Goal: Use online tool/utility: Utilize a website feature to perform a specific function

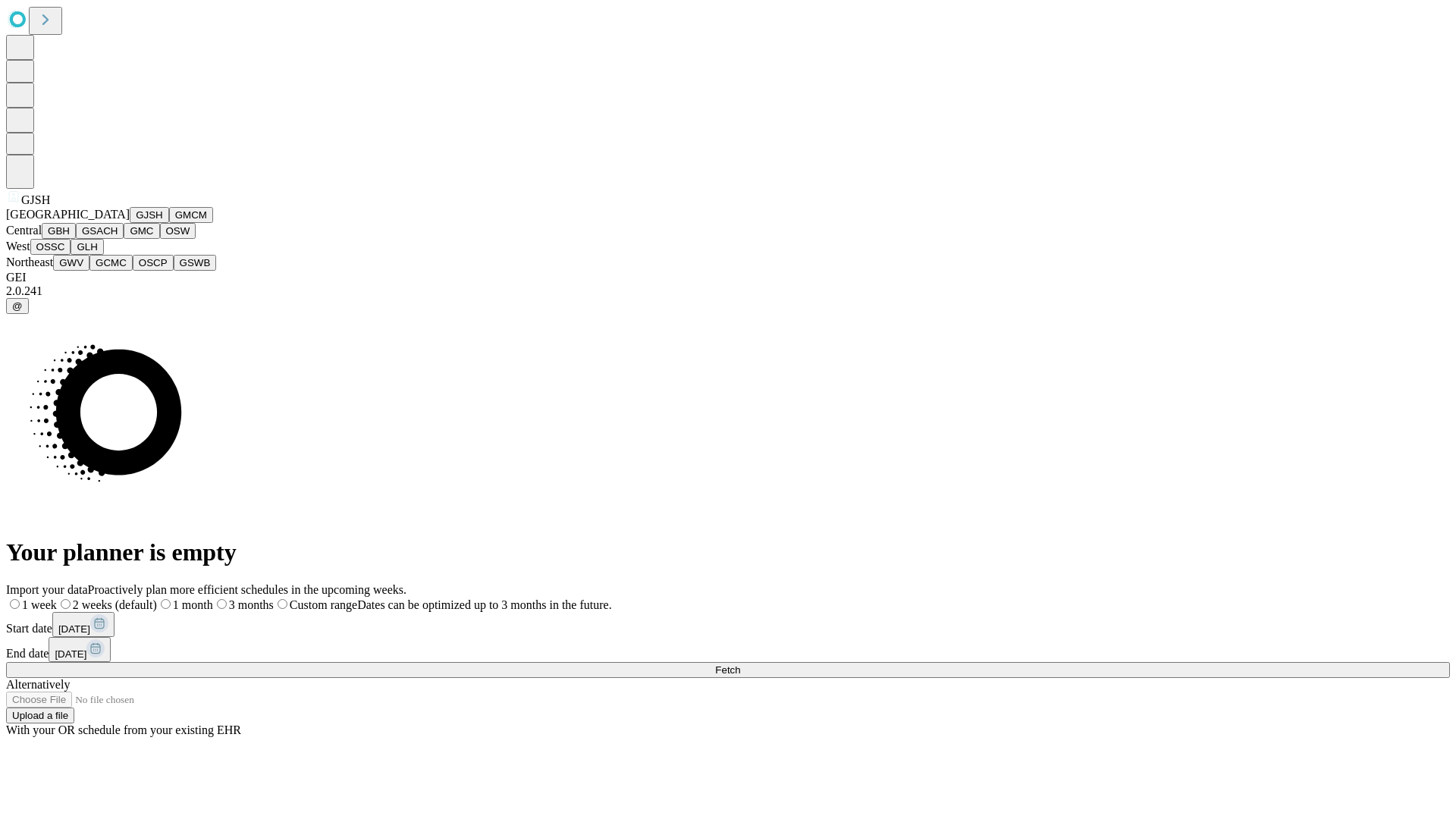
click at [130, 223] on button "GJSH" at bounding box center [149, 215] width 39 height 16
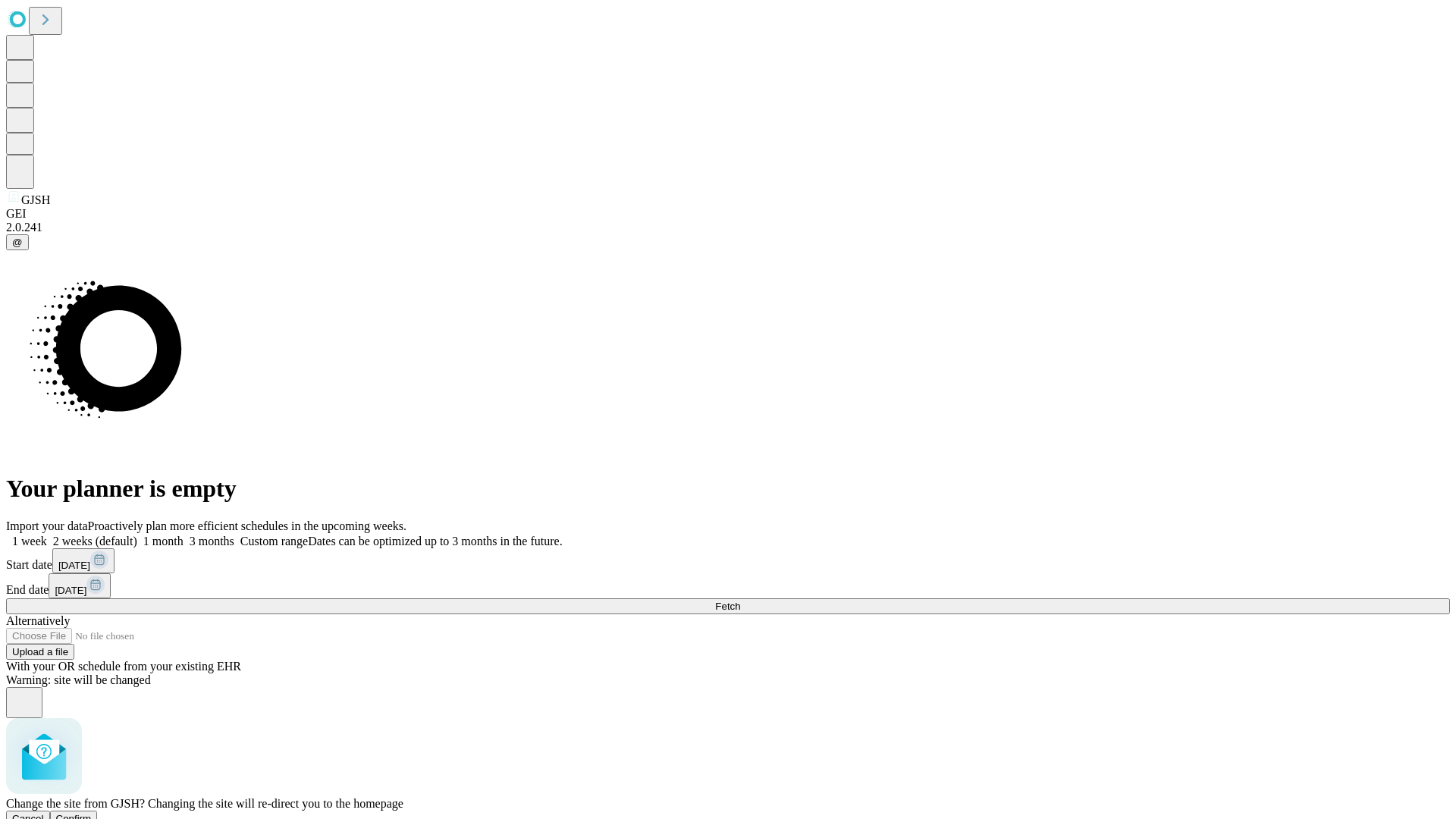
click at [92, 813] on span "Confirm" at bounding box center [74, 818] width 36 height 12
click at [183, 535] on label "1 month" at bounding box center [161, 541] width 46 height 13
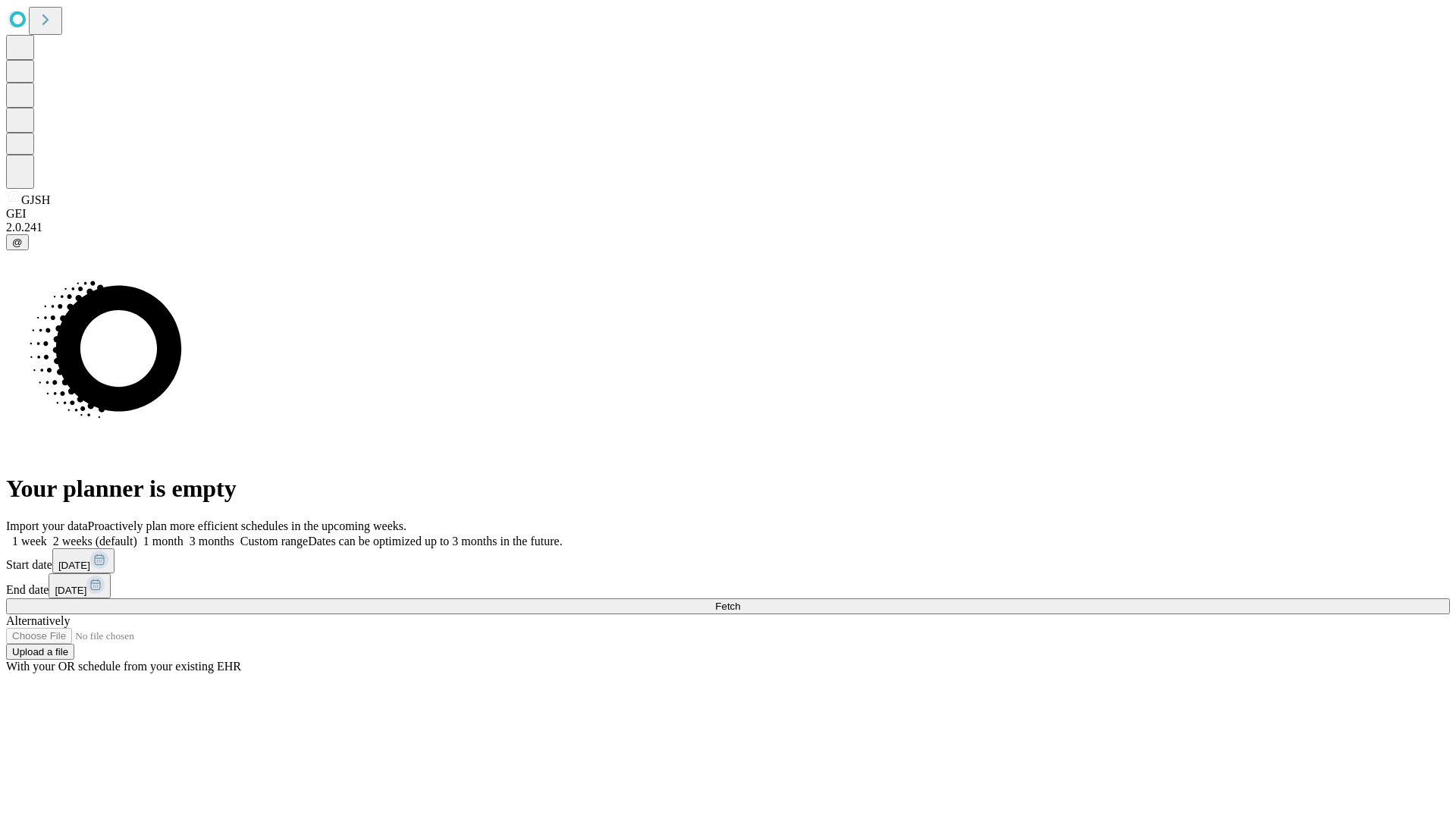
click at [741, 600] on span "Fetch" at bounding box center [728, 606] width 25 height 12
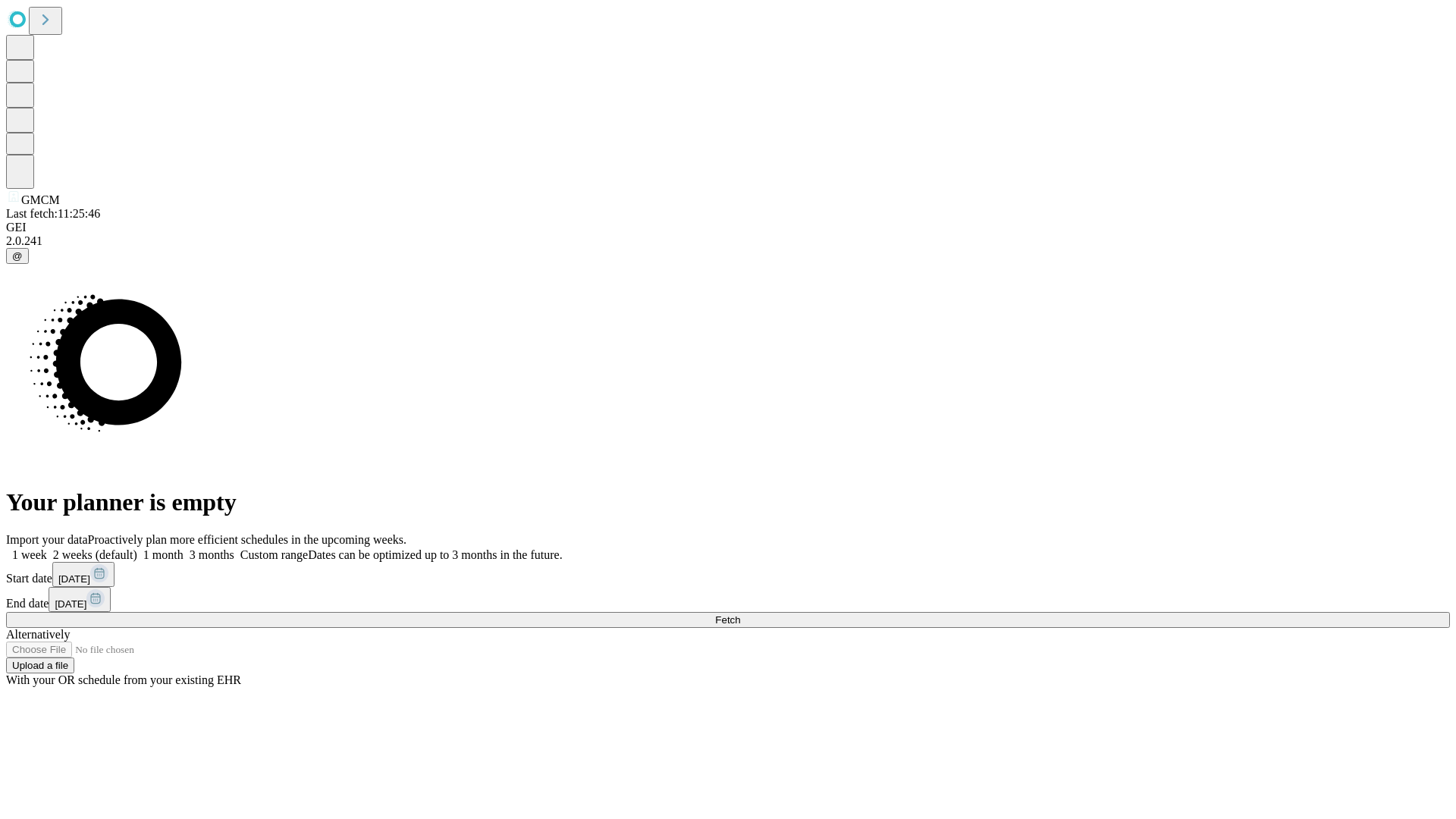
click at [183, 548] on label "1 month" at bounding box center [161, 555] width 46 height 13
click at [741, 614] on span "Fetch" at bounding box center [728, 620] width 25 height 12
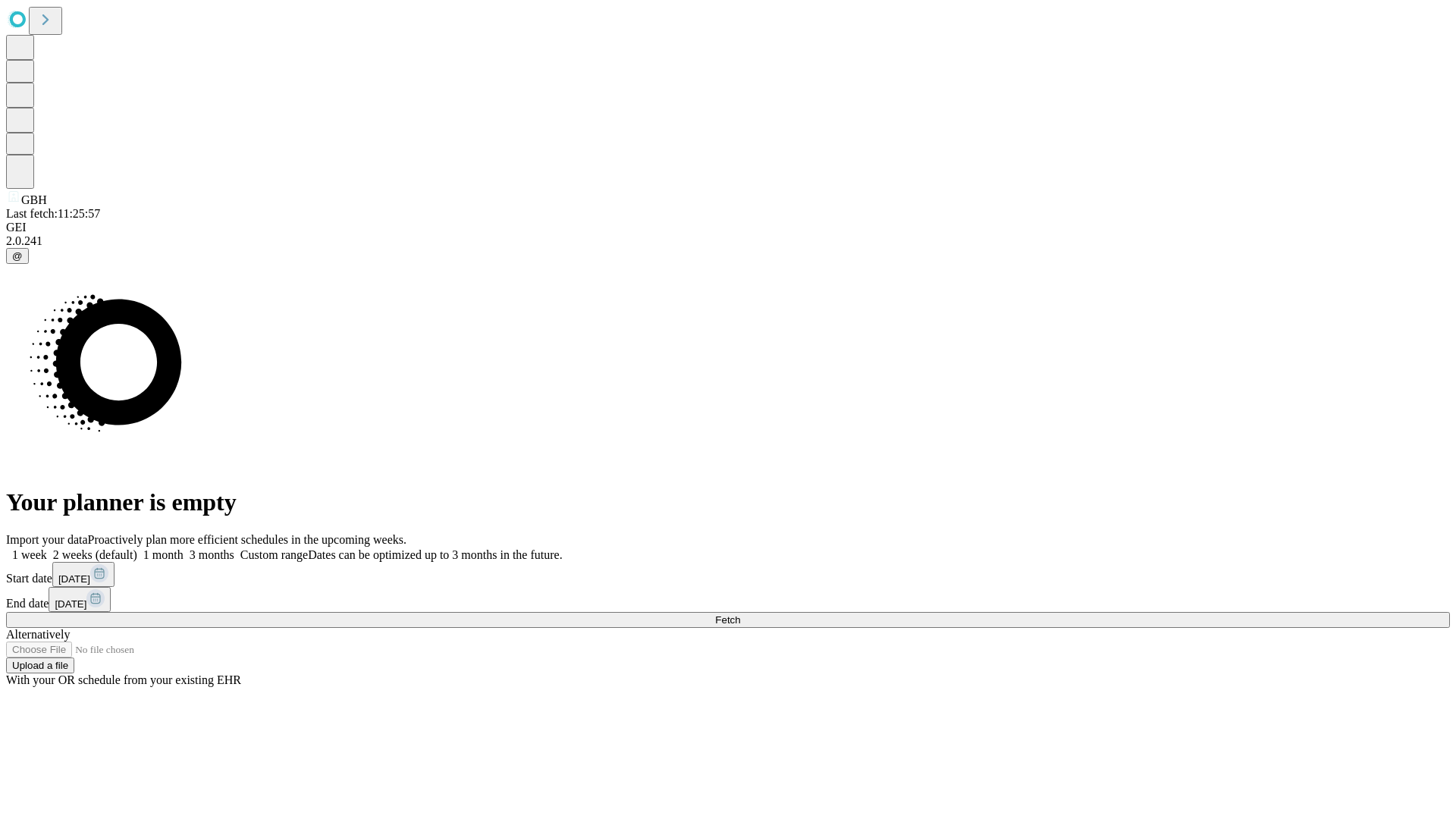
click at [183, 548] on label "1 month" at bounding box center [161, 555] width 46 height 13
click at [741, 614] on span "Fetch" at bounding box center [728, 620] width 25 height 12
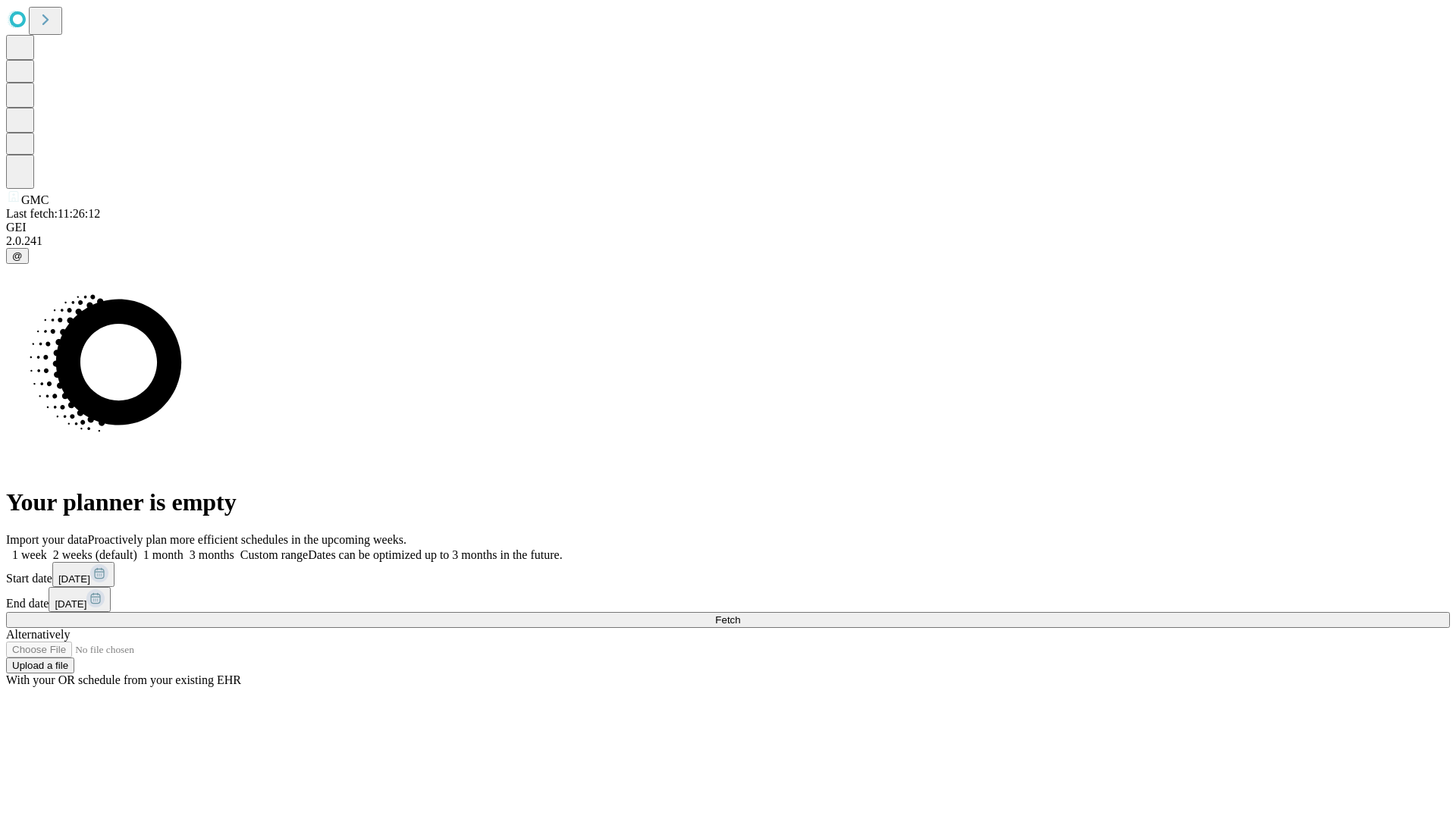
click at [183, 548] on label "1 month" at bounding box center [161, 555] width 46 height 13
click at [741, 614] on span "Fetch" at bounding box center [728, 620] width 25 height 12
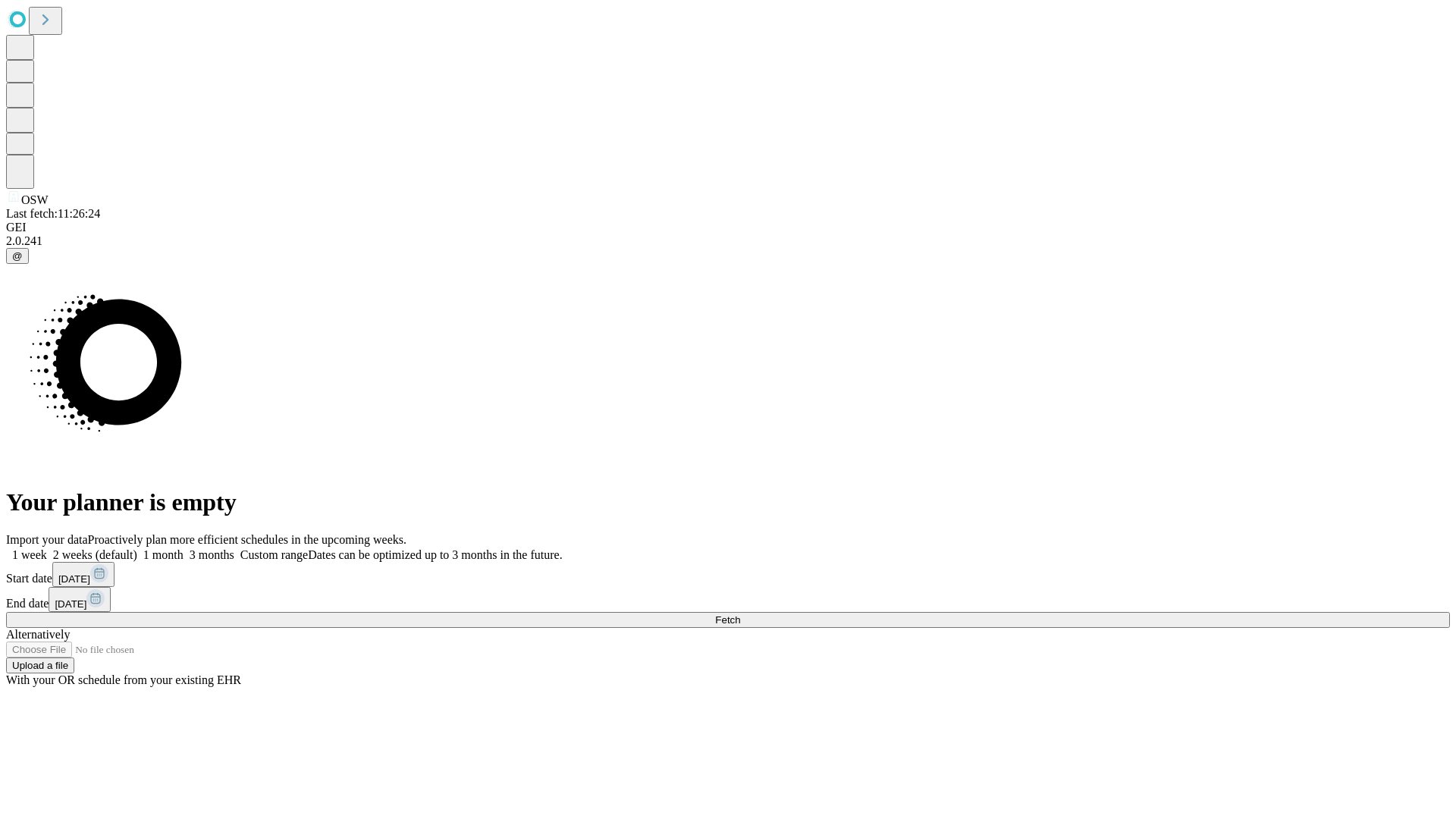
click at [741, 614] on span "Fetch" at bounding box center [728, 620] width 25 height 12
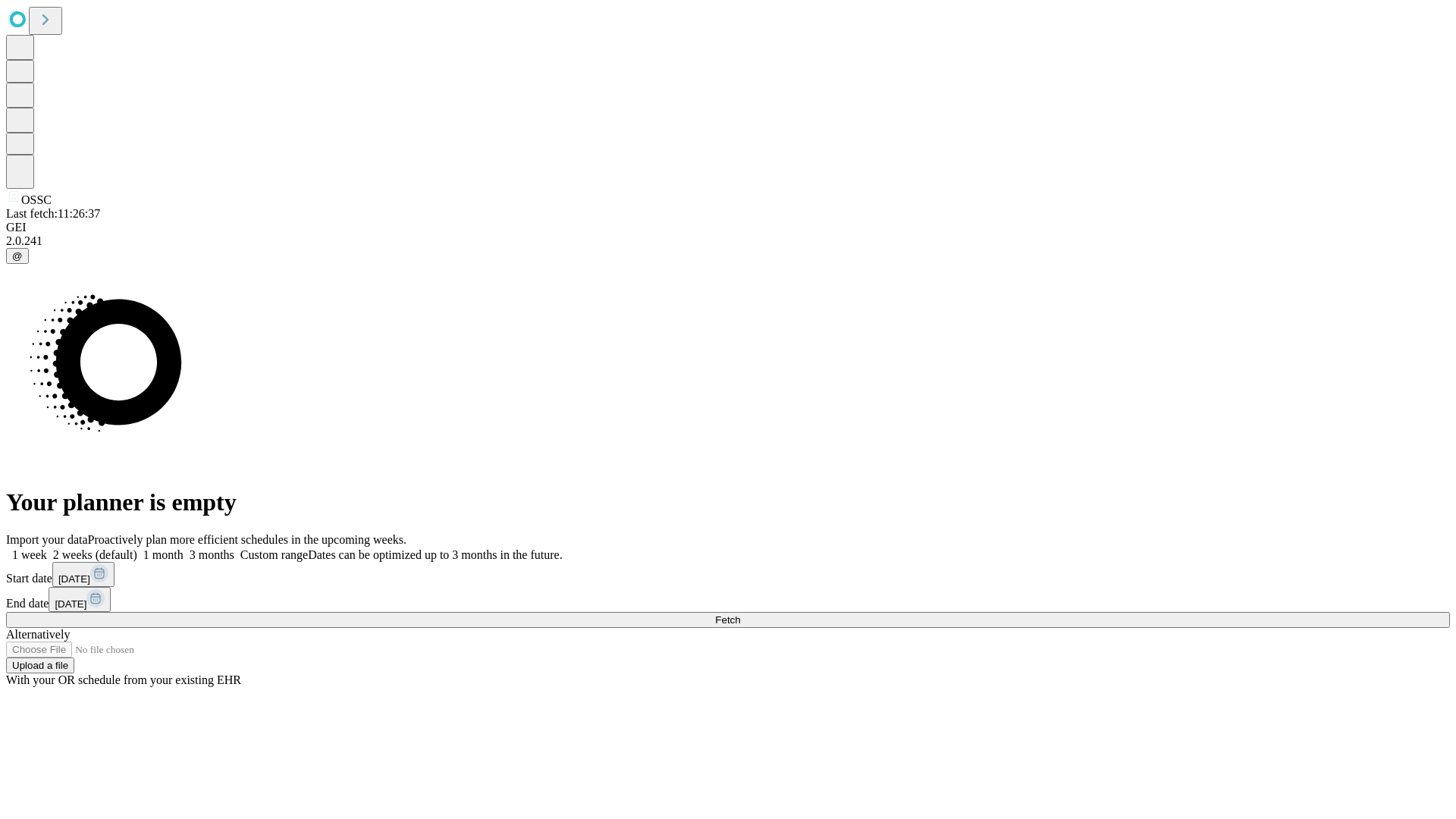
click at [741, 614] on span "Fetch" at bounding box center [728, 620] width 25 height 12
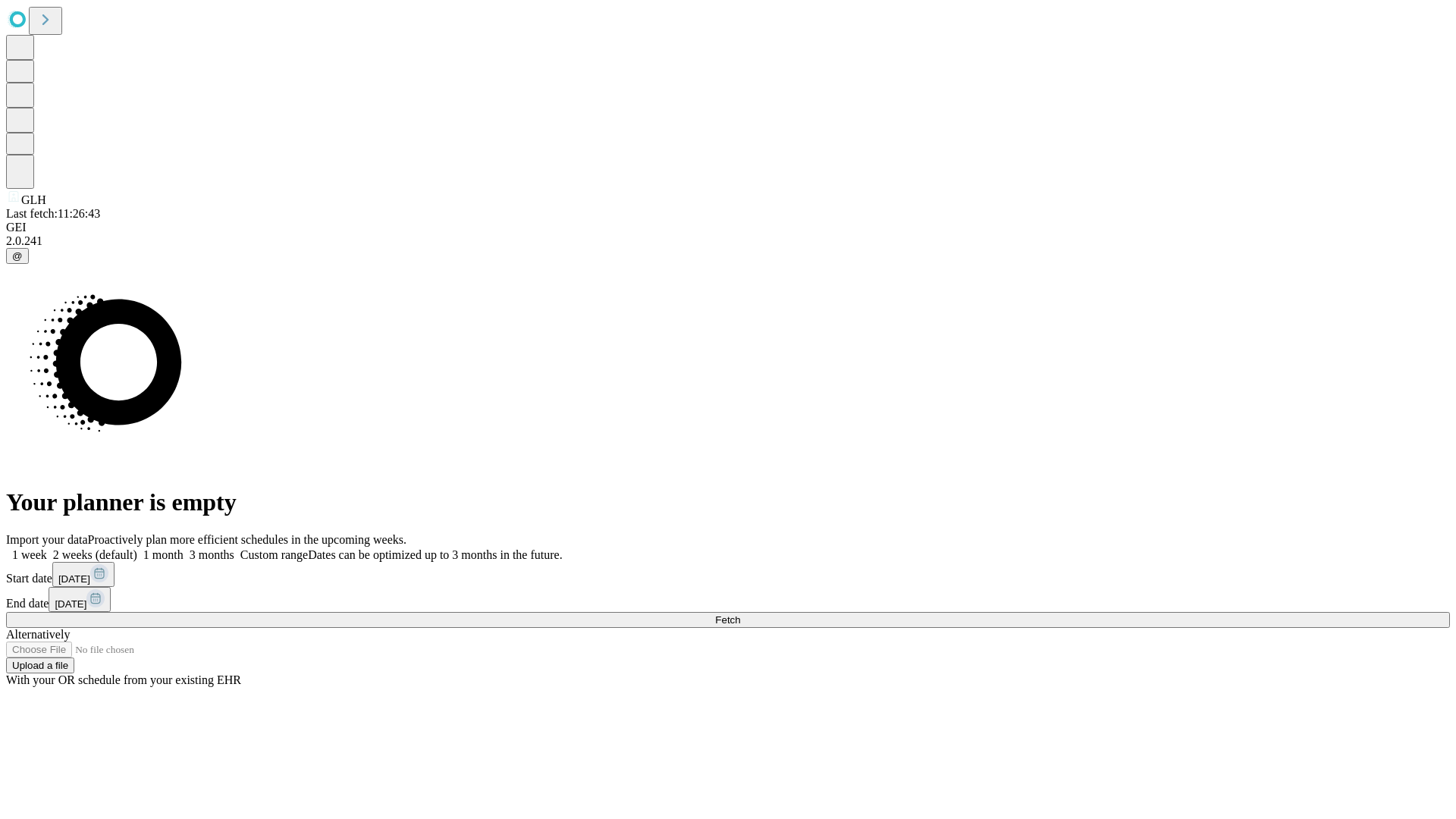
click at [183, 548] on label "1 month" at bounding box center [161, 555] width 46 height 13
click at [741, 614] on span "Fetch" at bounding box center [728, 620] width 25 height 12
click at [183, 548] on label "1 month" at bounding box center [161, 555] width 46 height 13
click at [741, 614] on span "Fetch" at bounding box center [728, 620] width 25 height 12
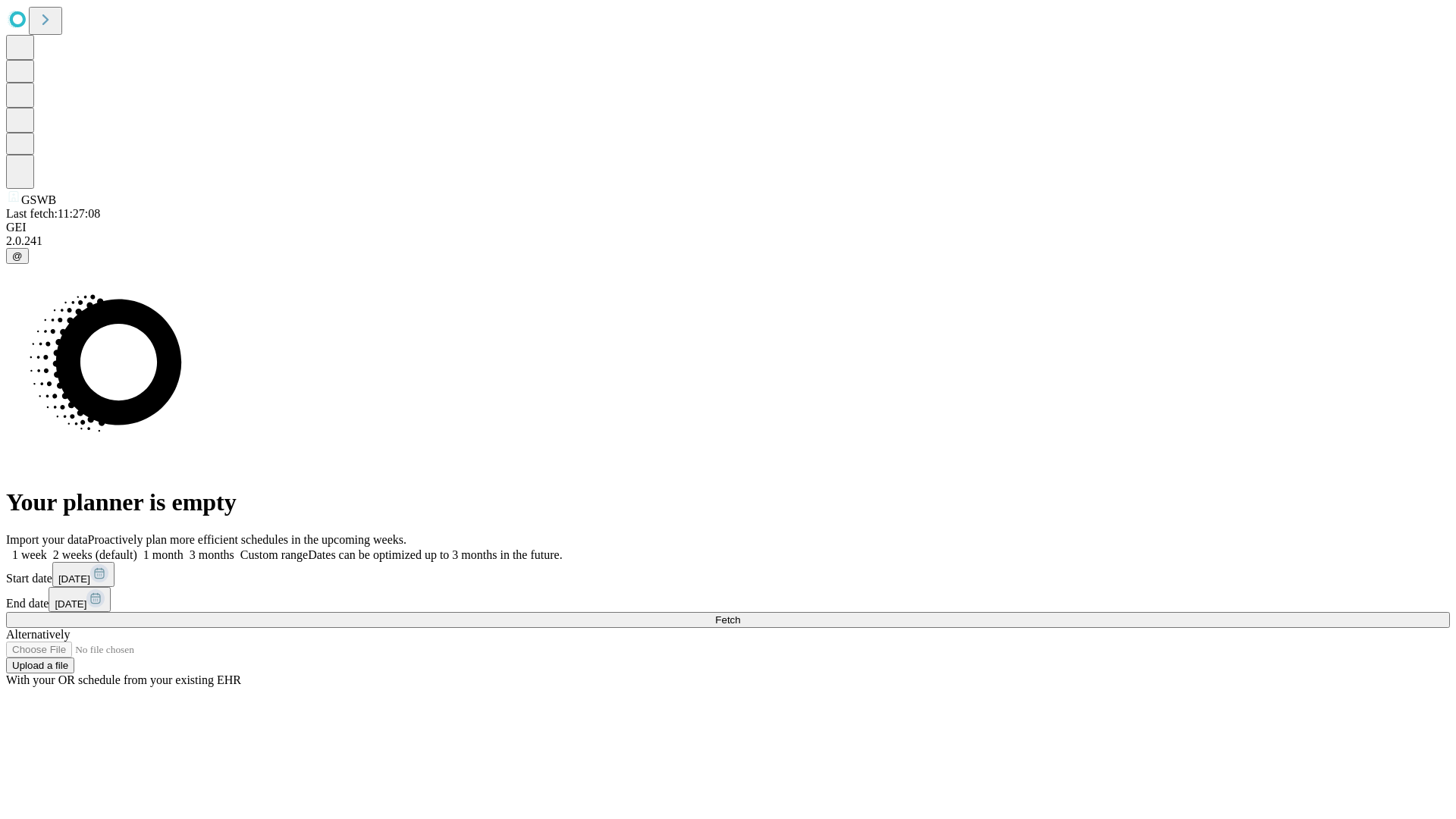
click at [183, 548] on label "1 month" at bounding box center [161, 555] width 46 height 13
click at [741, 614] on span "Fetch" at bounding box center [728, 620] width 25 height 12
